Goal: Find specific page/section: Find specific page/section

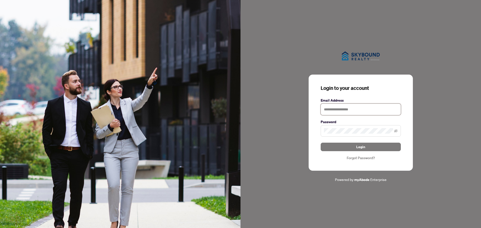
click at [339, 109] on input "text" at bounding box center [361, 110] width 80 height 12
type input "**********"
click at [321, 143] on button "Login" at bounding box center [361, 147] width 80 height 9
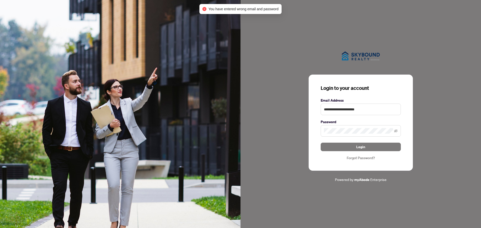
click at [346, 127] on span at bounding box center [361, 131] width 80 height 12
click at [321, 143] on button "Login" at bounding box center [361, 147] width 80 height 9
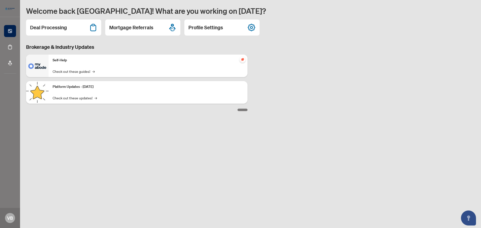
click at [54, 29] on h2 "Deal Processing" at bounding box center [48, 27] width 37 height 7
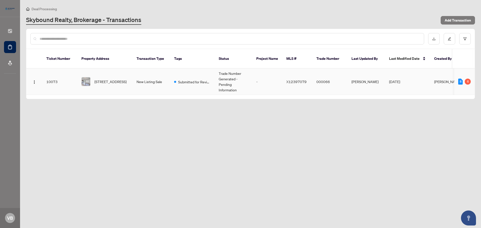
click at [440, 79] on span "[PERSON_NAME]" at bounding box center [447, 81] width 27 height 5
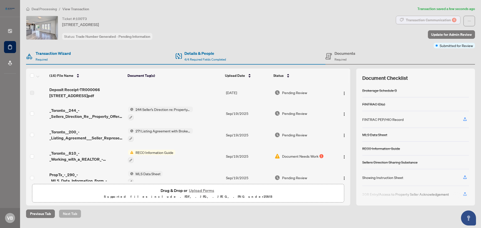
click at [420, 19] on div "Transaction Communication 6" at bounding box center [431, 20] width 51 height 8
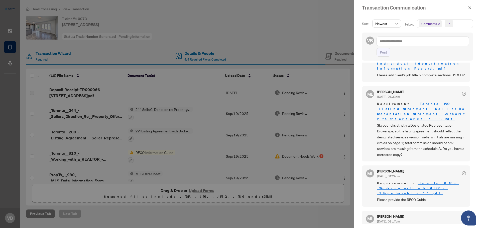
scroll to position [158, 0]
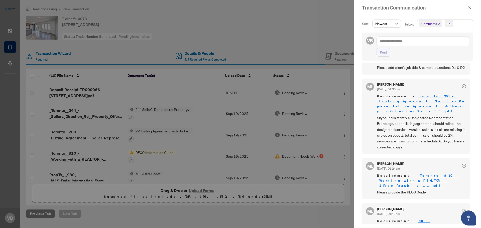
click at [411, 219] on link "320_-_Confirmation_of_Co-operation_and_Representation__2_ 2.pdf" at bounding box center [421, 228] width 89 height 19
click at [409, 219] on link "320_-_Confirmation_of_Co-operation_and_Representation__2_ 2.pdf" at bounding box center [421, 228] width 89 height 19
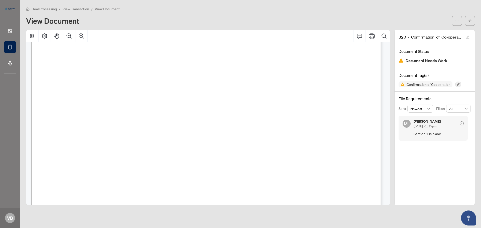
scroll to position [100, 0]
